Goal: Task Accomplishment & Management: Manage account settings

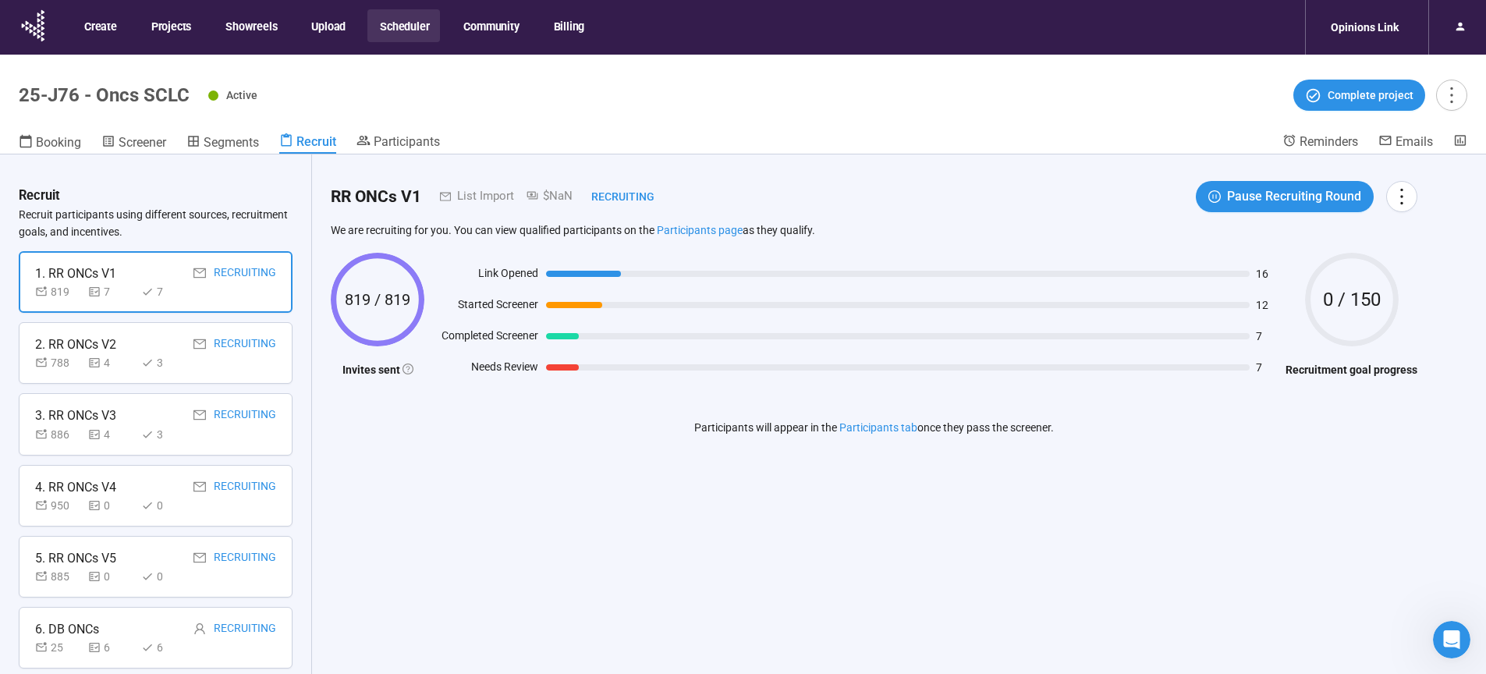
click at [428, 23] on button "Scheduler" at bounding box center [403, 25] width 73 height 33
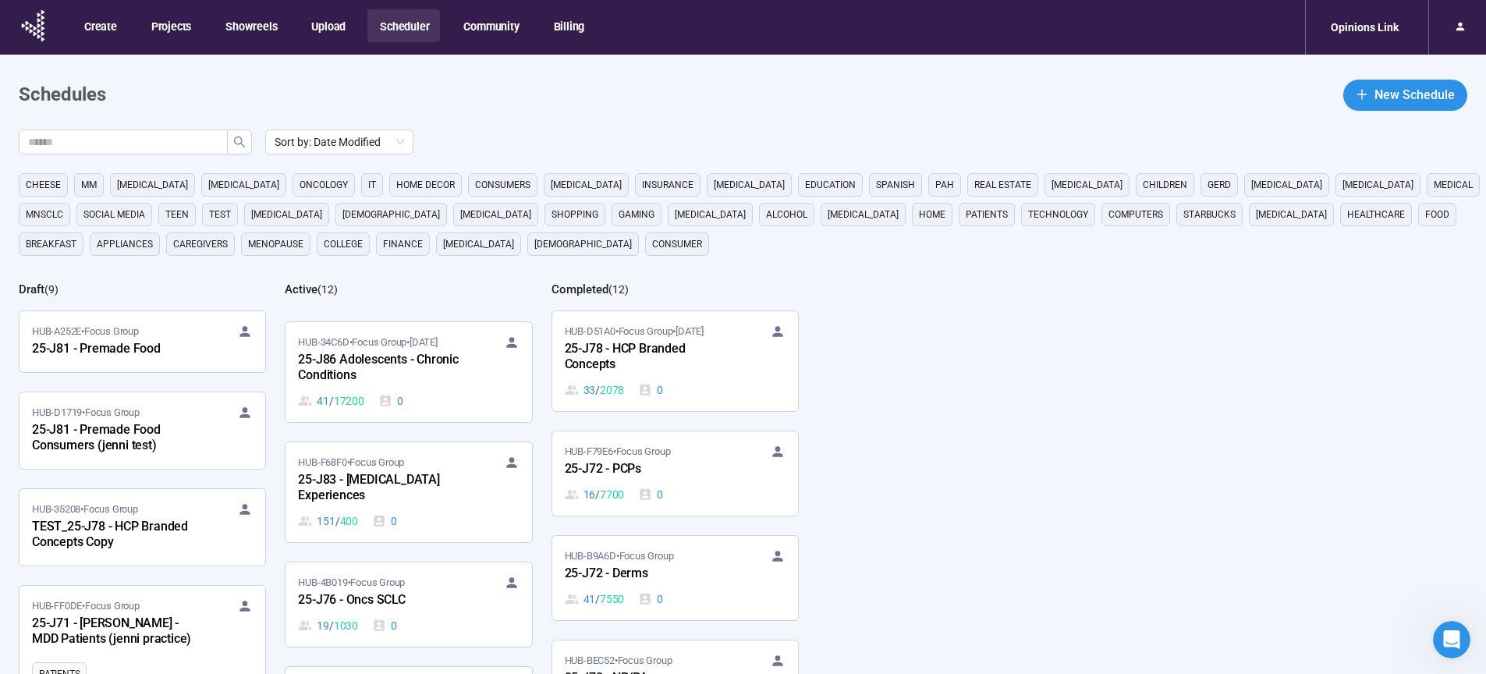
scroll to position [411, 0]
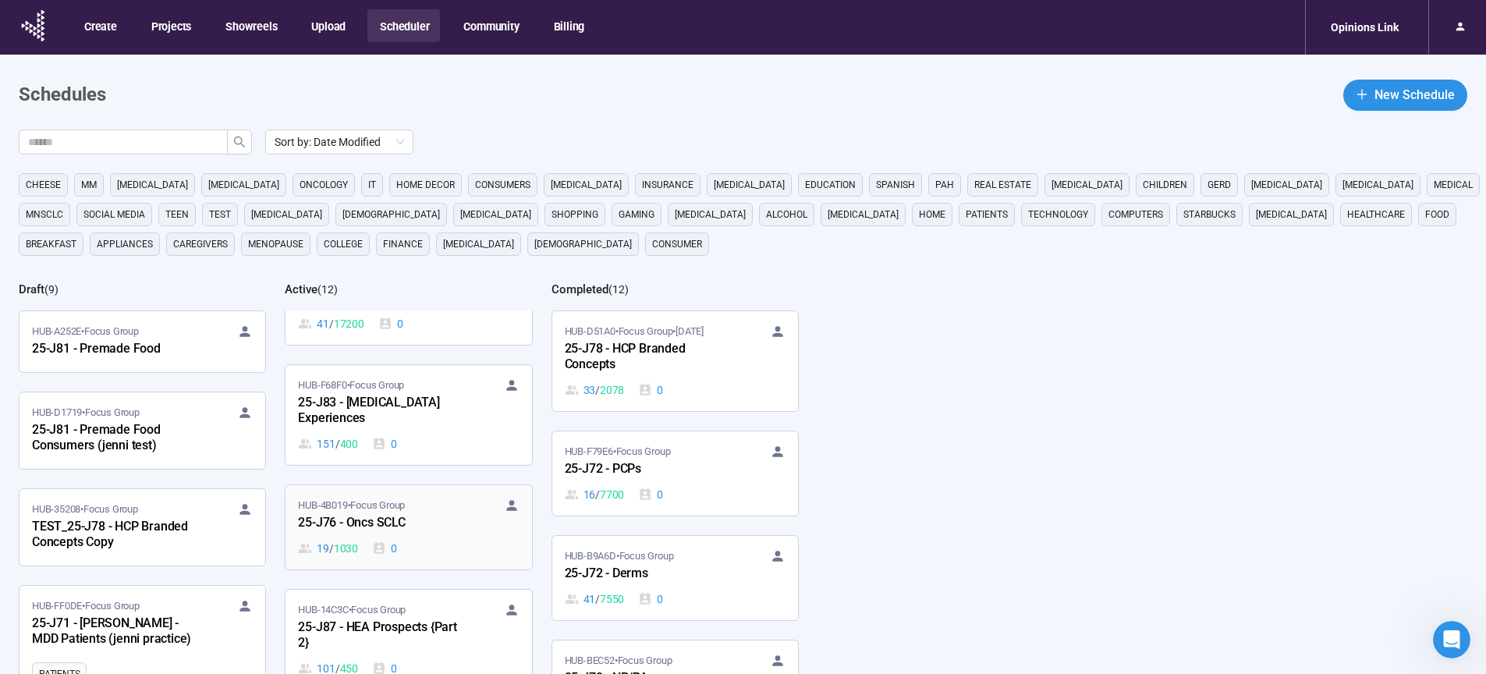
click at [385, 513] on div "25-J76 - Oncs SCLC" at bounding box center [384, 523] width 172 height 20
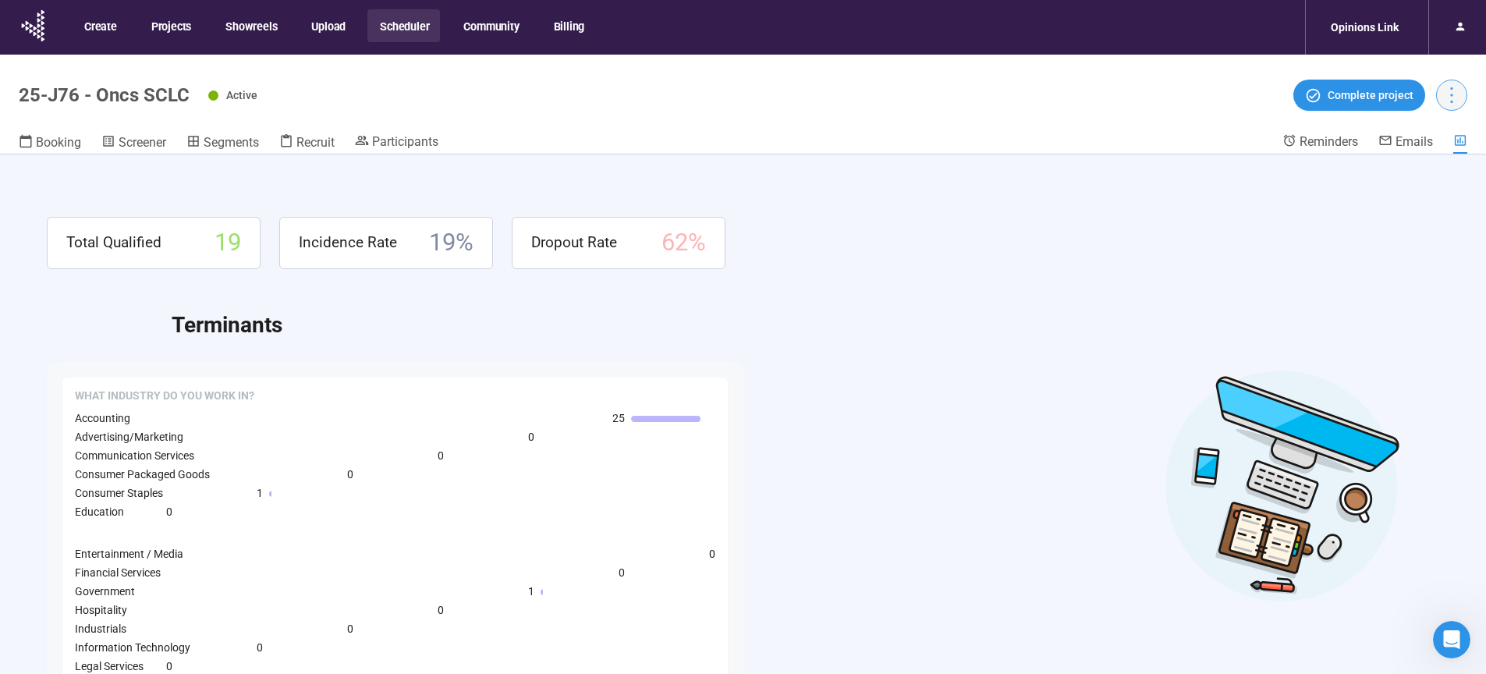
click at [1464, 87] on button "button" at bounding box center [1451, 95] width 31 height 31
click at [729, 179] on div "Total Qualified 19 Incidence Rate 19 % Dropout Rate 62 % Terminants What Indust…" at bounding box center [743, 441] width 1486 height 574
click at [385, 144] on span "Participants" at bounding box center [405, 141] width 66 height 15
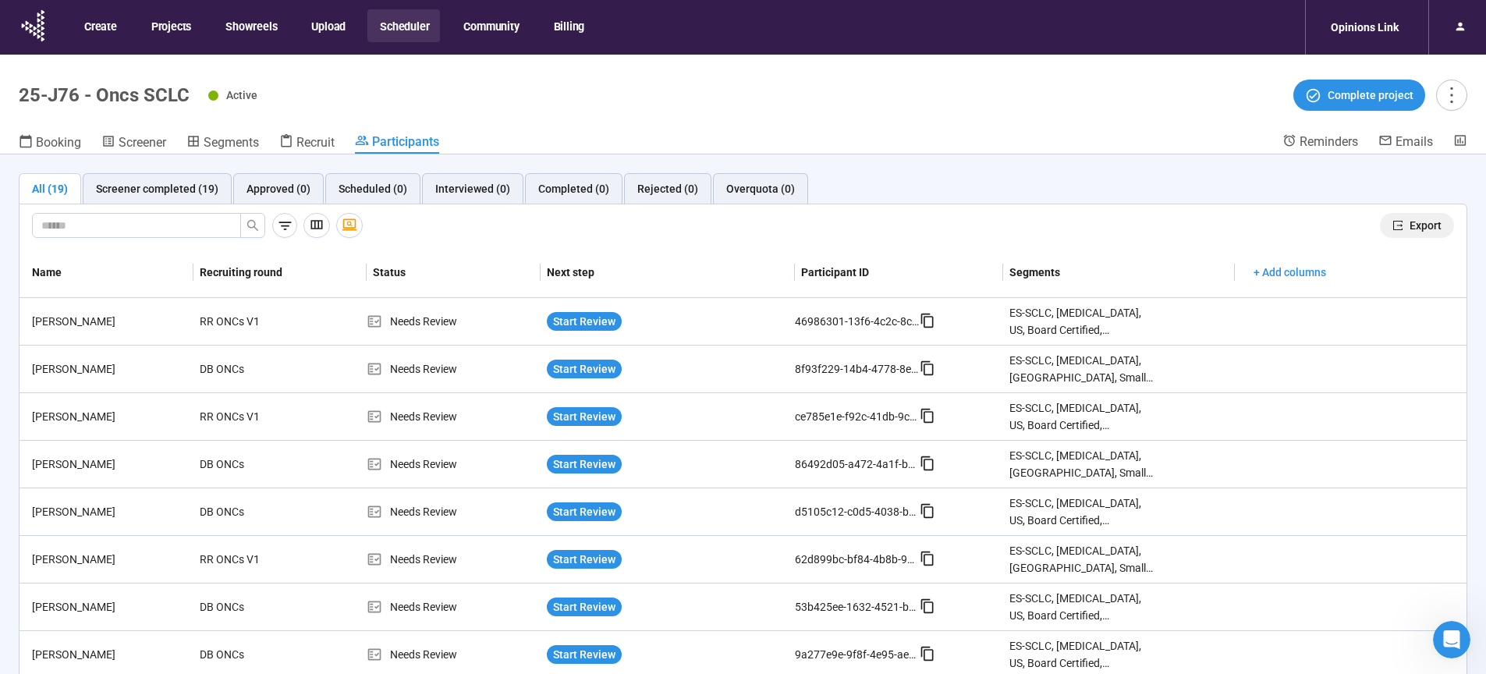
click at [1411, 223] on span "Export" at bounding box center [1426, 225] width 32 height 17
click at [406, 20] on button "Scheduler" at bounding box center [403, 25] width 73 height 33
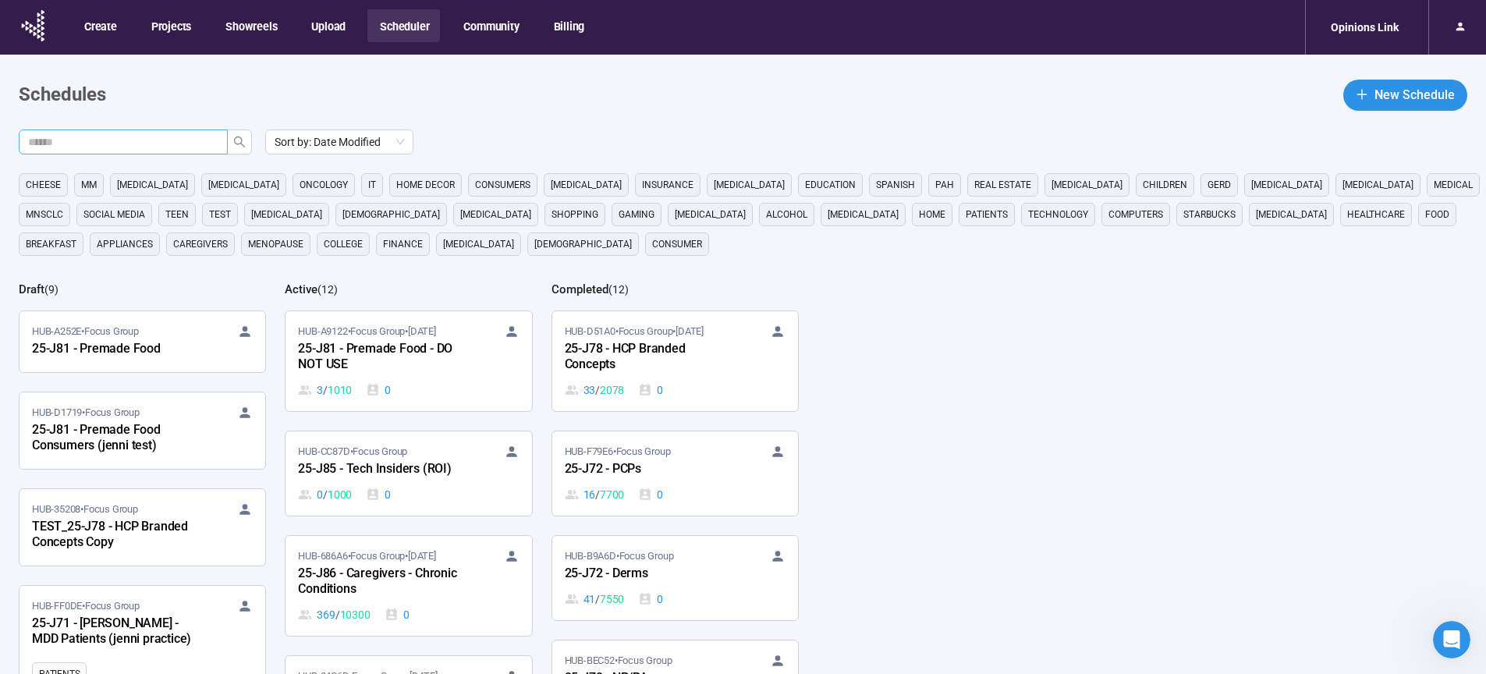
click at [187, 137] on input "text" at bounding box center [117, 141] width 178 height 17
type input "**"
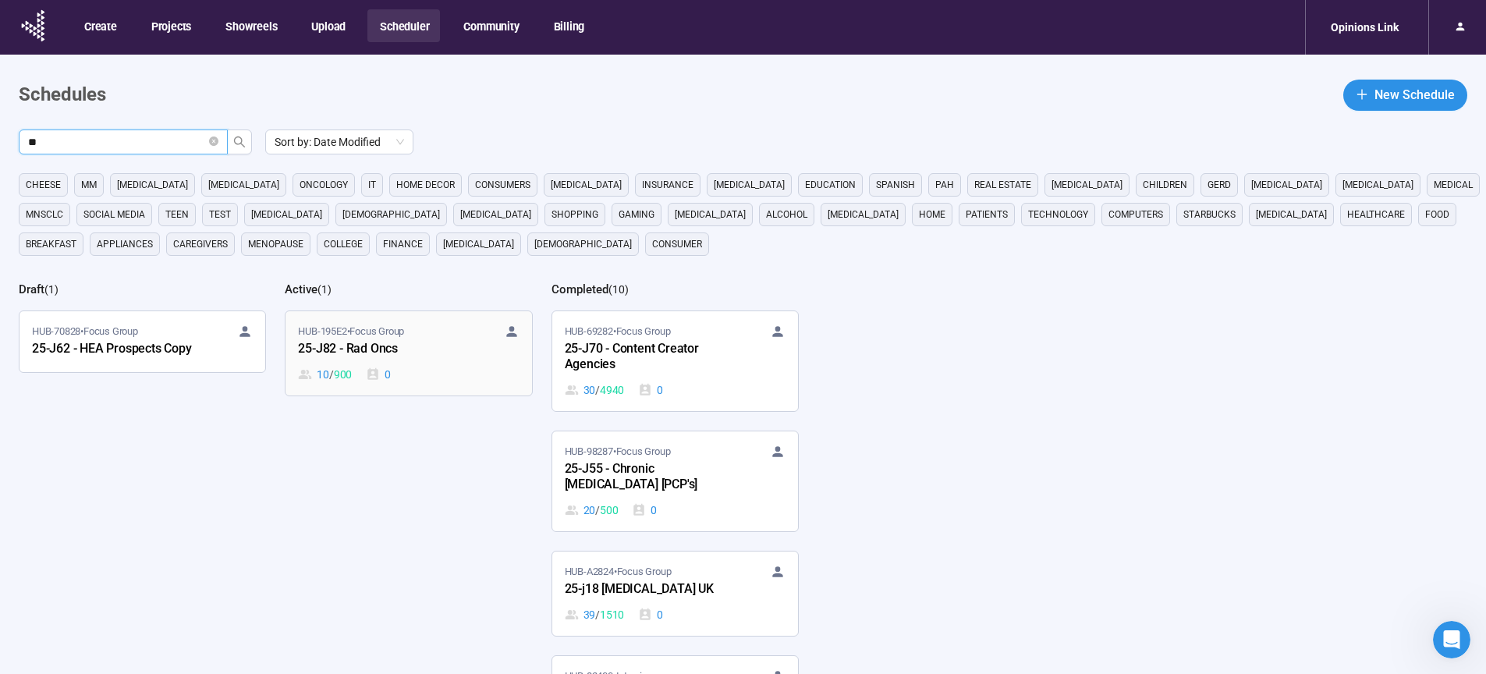
click at [360, 345] on div "25-J82 - Rad Oncs" at bounding box center [384, 349] width 172 height 20
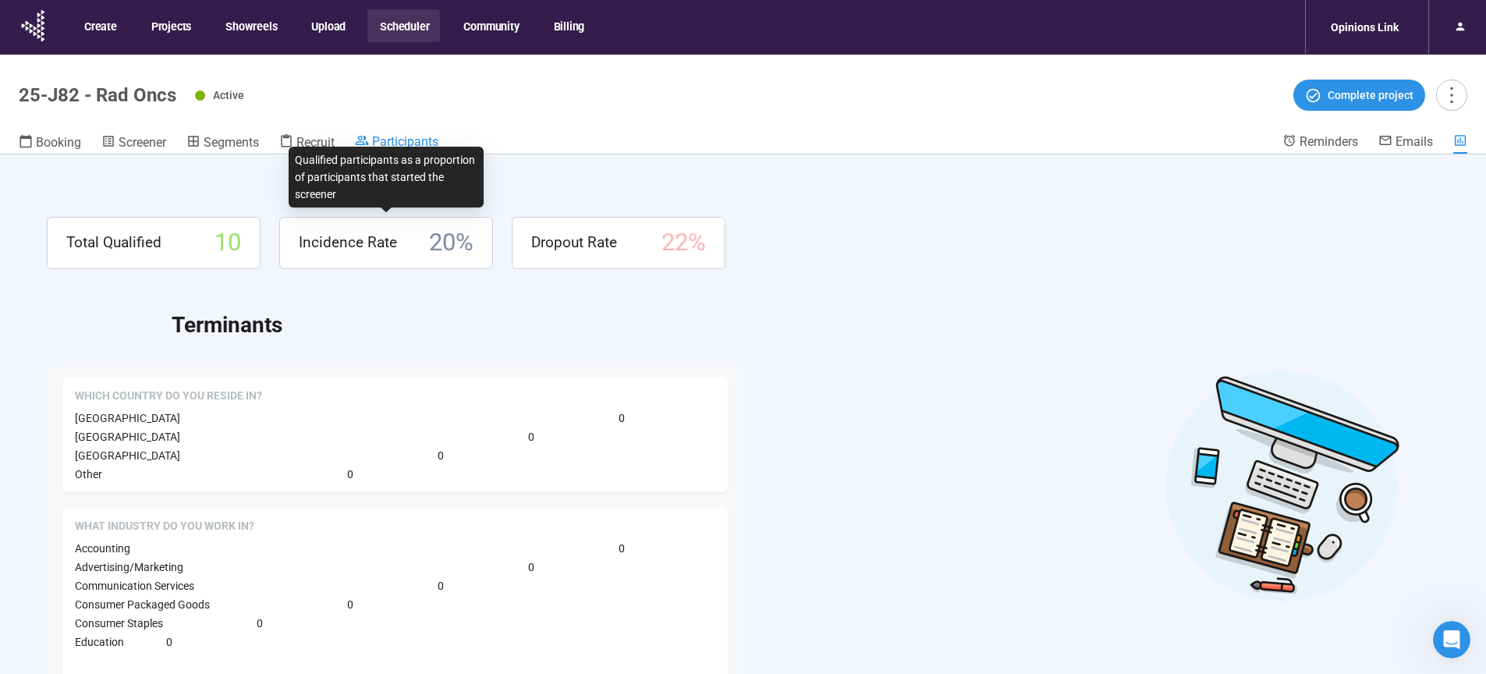
click at [418, 141] on span "Participants" at bounding box center [405, 141] width 66 height 15
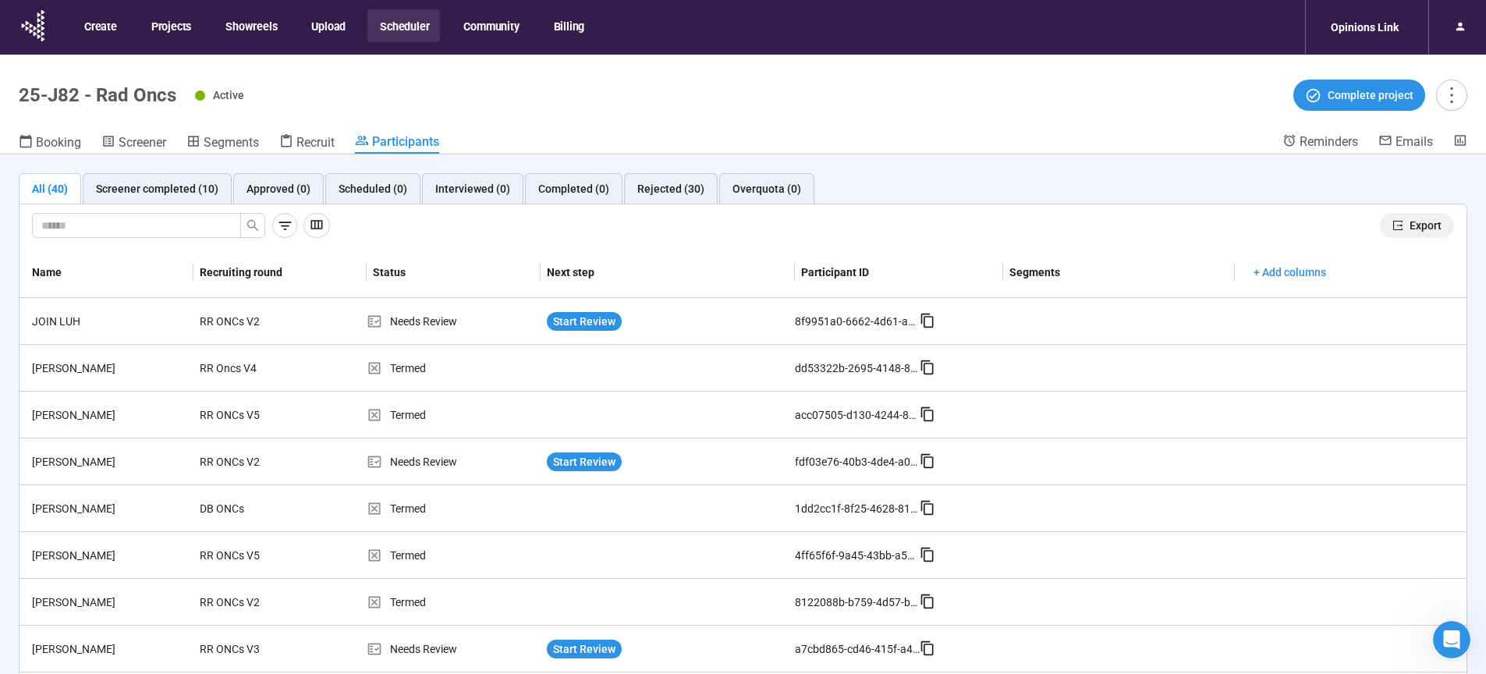
click at [1410, 222] on span "Export" at bounding box center [1426, 225] width 32 height 17
